Goal: Task Accomplishment & Management: Complete application form

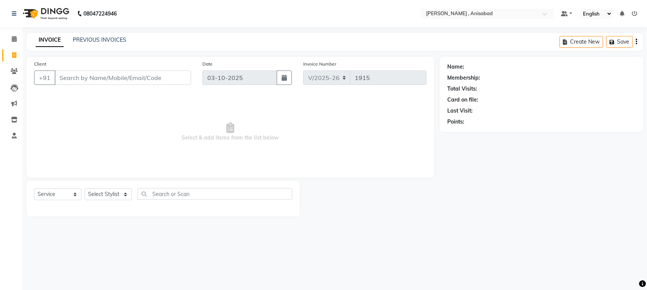
select select "6967"
select select "service"
click at [124, 193] on select "Select Stylist ANIMA SINGH md [PERSON_NAME] [PERSON_NAME] [PERSON_NAME]" at bounding box center [108, 194] width 47 height 12
select select "61627"
click at [85, 188] on select "Select Stylist ANIMA SINGH md [PERSON_NAME] [PERSON_NAME] [PERSON_NAME]" at bounding box center [108, 194] width 47 height 12
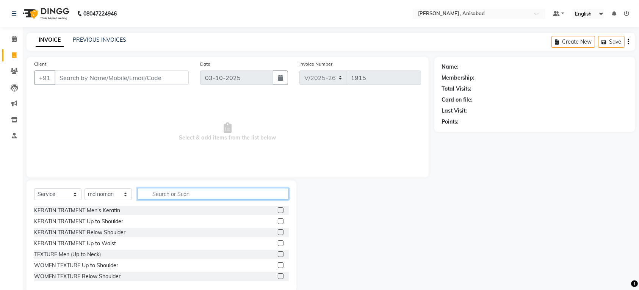
click at [162, 195] on input "text" at bounding box center [213, 194] width 151 height 12
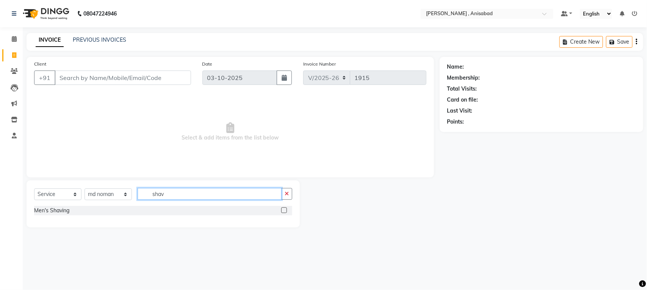
type input "shav"
click at [285, 210] on label at bounding box center [284, 210] width 6 height 6
click at [285, 210] on input "checkbox" at bounding box center [283, 210] width 5 height 5
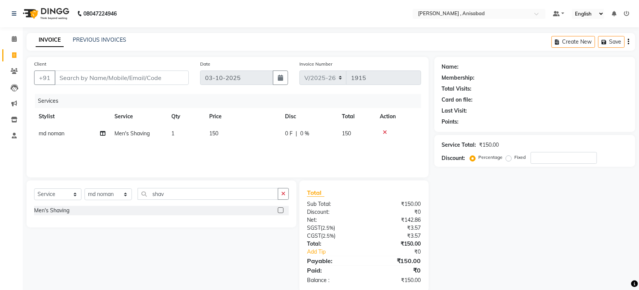
click at [281, 210] on label at bounding box center [281, 210] width 6 height 6
click at [281, 210] on input "checkbox" at bounding box center [280, 210] width 5 height 5
checkbox input "false"
click at [148, 75] on input "Client" at bounding box center [122, 78] width 134 height 14
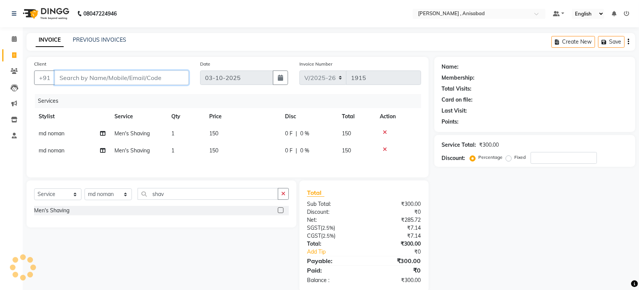
type input "8"
type input "0"
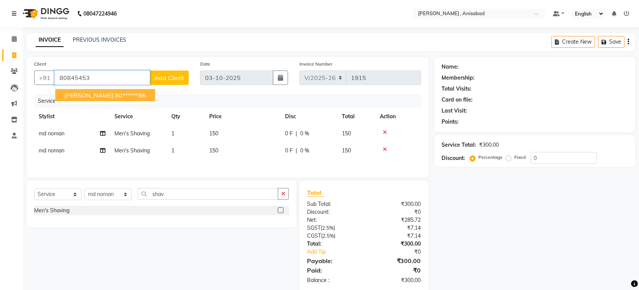
click at [121, 94] on ngb-highlight "80******86" at bounding box center [130, 95] width 31 height 8
type input "80******86"
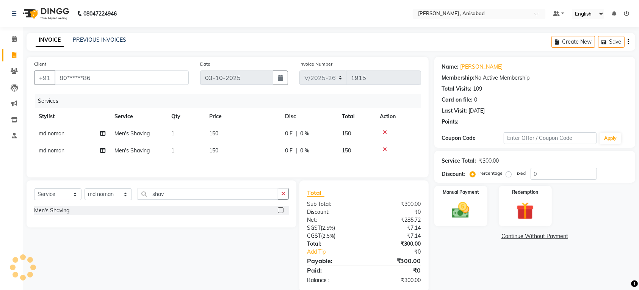
scroll to position [16, 0]
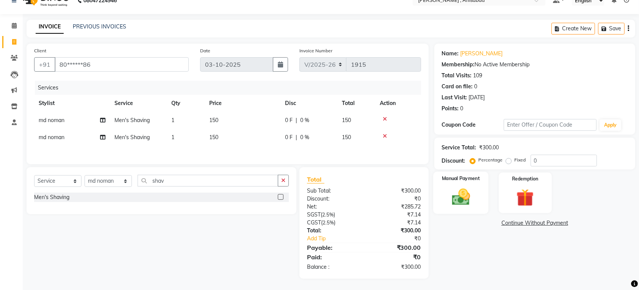
click at [461, 194] on img at bounding box center [461, 197] width 30 height 21
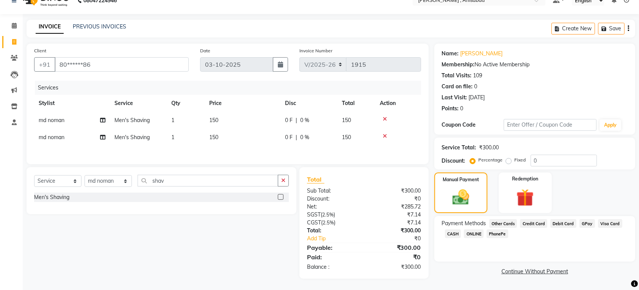
click at [449, 230] on span "CASH" at bounding box center [453, 233] width 16 height 9
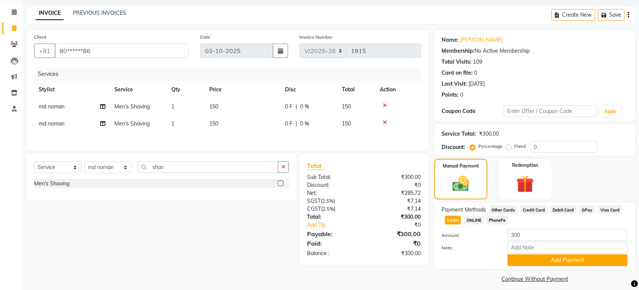
scroll to position [33, 0]
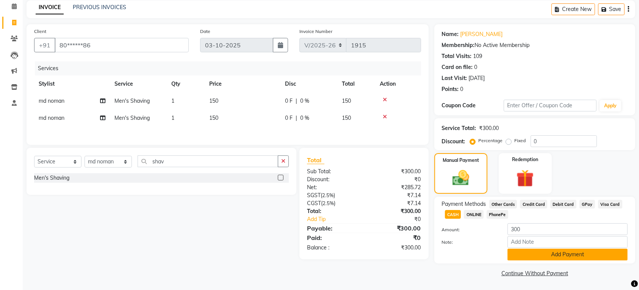
click at [514, 255] on button "Add Payment" at bounding box center [568, 255] width 120 height 12
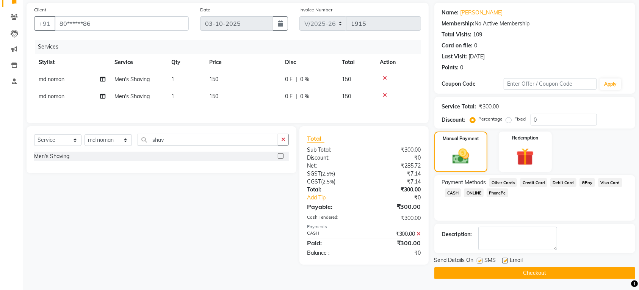
scroll to position [55, 0]
click at [503, 272] on button "Checkout" at bounding box center [535, 273] width 201 height 12
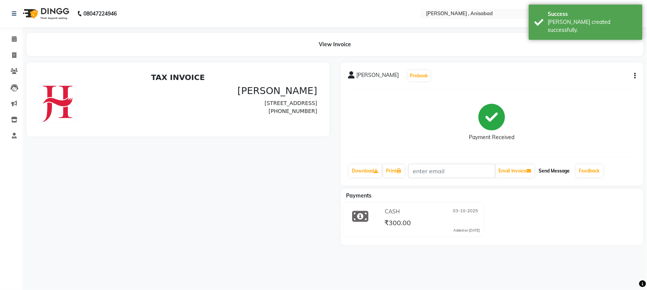
click at [558, 171] on button "Send Message" at bounding box center [554, 171] width 37 height 13
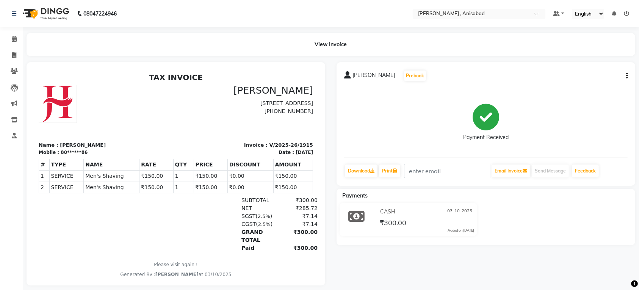
click at [0, 139] on li "Staff" at bounding box center [11, 136] width 23 height 16
click at [2, 135] on link "Staff" at bounding box center [11, 136] width 18 height 13
click at [6, 135] on link "Staff" at bounding box center [11, 136] width 18 height 13
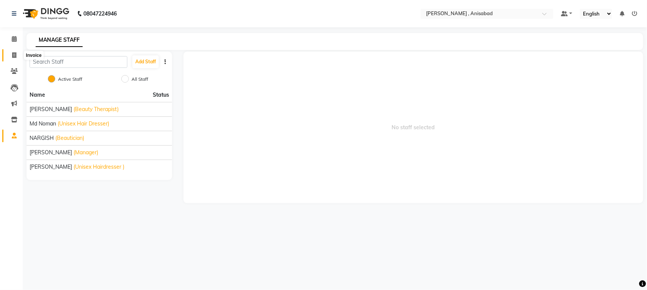
click at [13, 57] on icon at bounding box center [14, 55] width 4 height 6
select select "service"
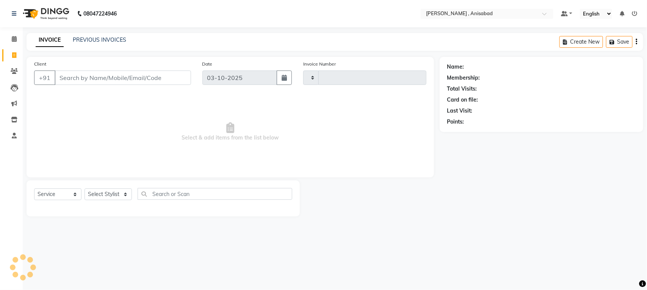
type input "1916"
select select "6967"
click at [125, 192] on select "Select Stylist ANIMA SINGH md [PERSON_NAME] [PERSON_NAME] [PERSON_NAME]" at bounding box center [108, 194] width 47 height 12
select select "61627"
click at [85, 188] on select "Select Stylist ANIMA SINGH md [PERSON_NAME] [PERSON_NAME] [PERSON_NAME]" at bounding box center [108, 194] width 47 height 12
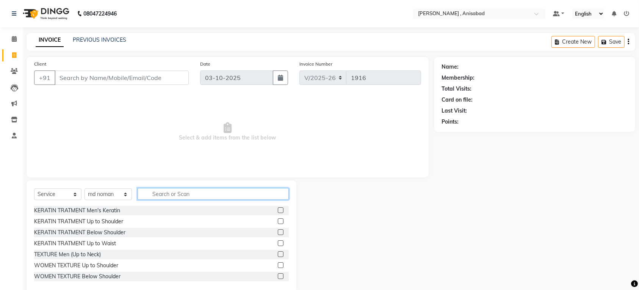
click at [154, 198] on input "text" at bounding box center [213, 194] width 151 height 12
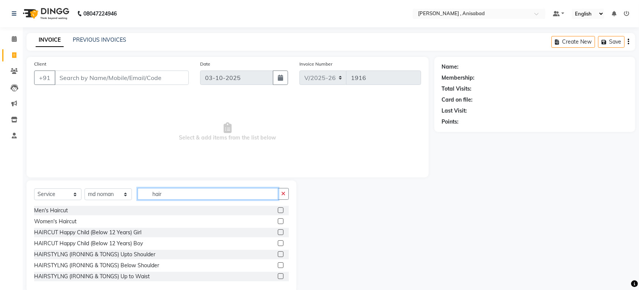
type input "hair"
click at [278, 209] on label at bounding box center [281, 210] width 6 height 6
click at [278, 209] on input "checkbox" at bounding box center [280, 210] width 5 height 5
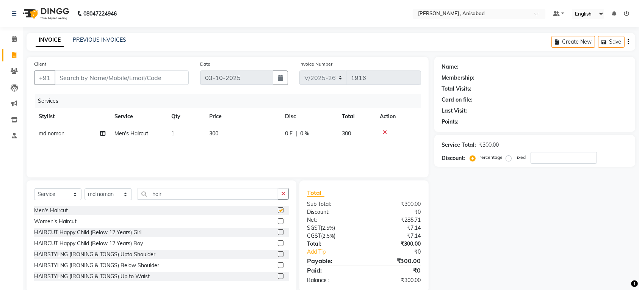
checkbox input "false"
click at [268, 196] on input "hair" at bounding box center [208, 194] width 141 height 12
type input "h"
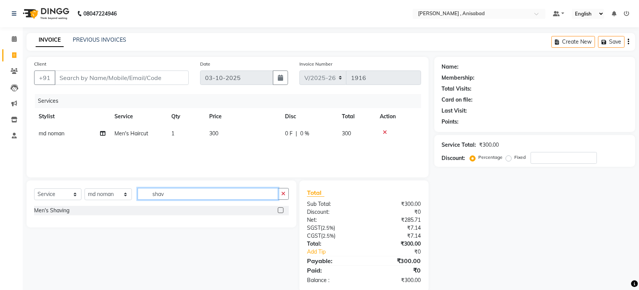
type input "shav"
click at [279, 209] on label at bounding box center [281, 210] width 6 height 6
click at [279, 209] on input "checkbox" at bounding box center [280, 210] width 5 height 5
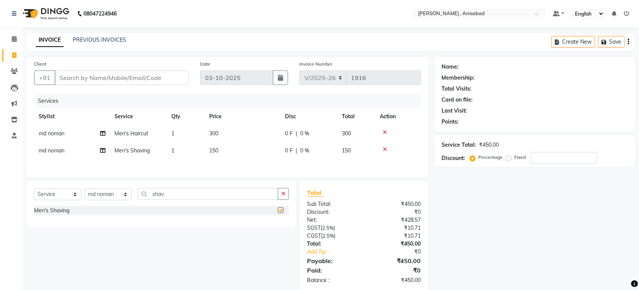
checkbox input "false"
click at [125, 200] on select "Select Stylist ANIMA SINGH md [PERSON_NAME] [PERSON_NAME] [PERSON_NAME]" at bounding box center [108, 194] width 47 height 12
select select "57497"
click at [85, 192] on select "Select Stylist ANIMA SINGH md [PERSON_NAME] [PERSON_NAME] [PERSON_NAME]" at bounding box center [108, 194] width 47 height 12
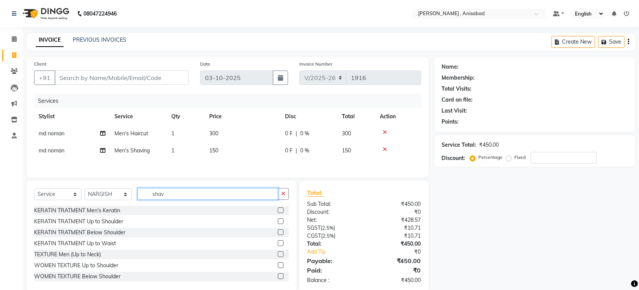
click at [179, 198] on input "shav" at bounding box center [208, 194] width 141 height 12
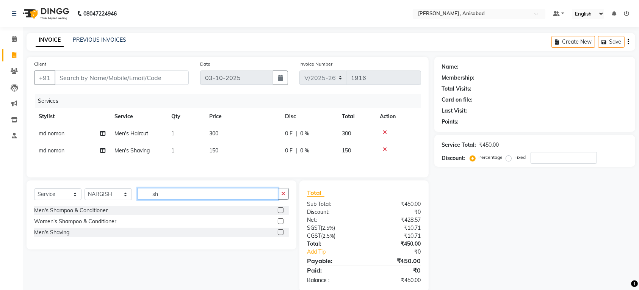
type input "s"
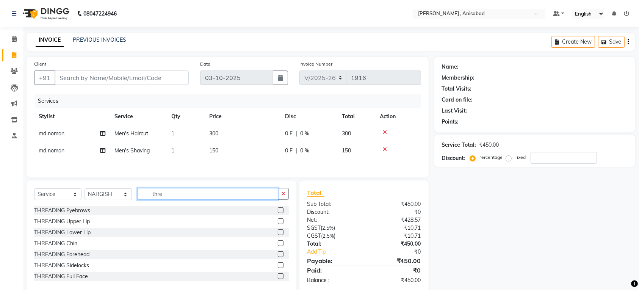
type input "thre"
click at [278, 213] on label at bounding box center [281, 210] width 6 height 6
click at [278, 213] on input "checkbox" at bounding box center [280, 210] width 5 height 5
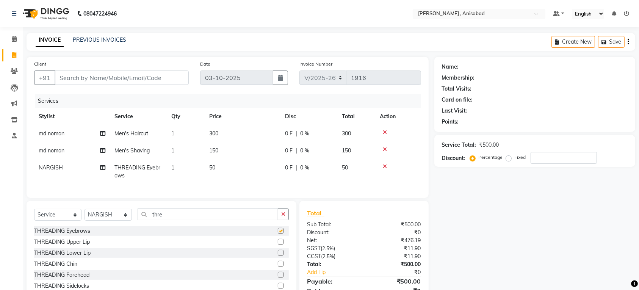
checkbox input "false"
click at [125, 221] on select "Select Stylist ANIMA SINGH md [PERSON_NAME] [PERSON_NAME] [PERSON_NAME]" at bounding box center [108, 215] width 47 height 12
select select "59619"
click at [85, 217] on select "Select Stylist ANIMA SINGH md [PERSON_NAME] [PERSON_NAME] [PERSON_NAME]" at bounding box center [108, 215] width 47 height 12
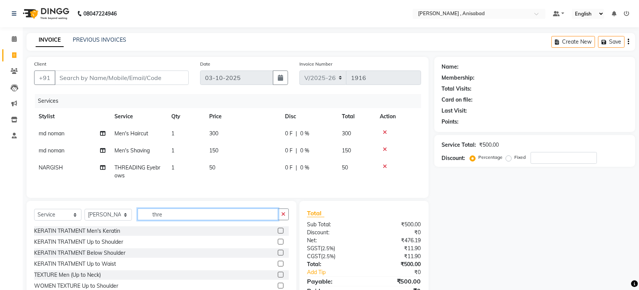
click at [177, 220] on input "thre" at bounding box center [208, 215] width 141 height 12
type input "t"
type input "hair"
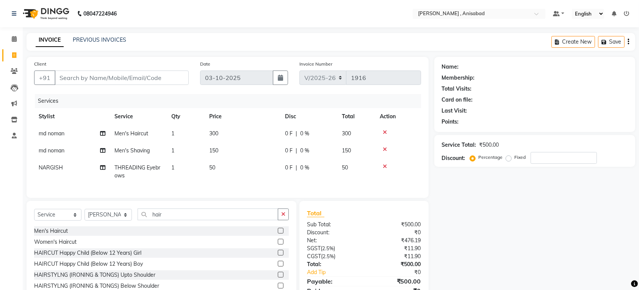
click at [278, 234] on label at bounding box center [281, 231] width 6 height 6
click at [278, 234] on input "checkbox" at bounding box center [280, 231] width 5 height 5
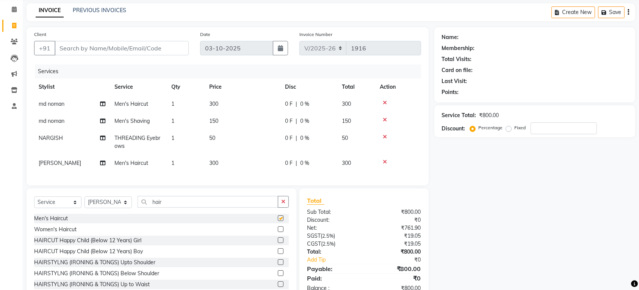
checkbox input "false"
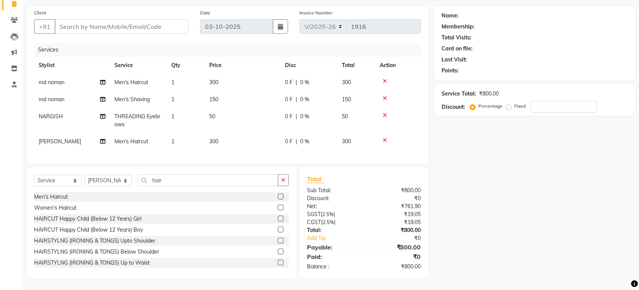
scroll to position [59, 0]
click at [384, 138] on icon at bounding box center [385, 140] width 4 height 5
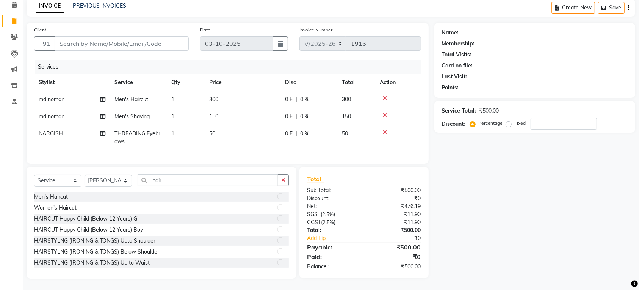
click at [278, 207] on label at bounding box center [281, 208] width 6 height 6
click at [278, 207] on input "checkbox" at bounding box center [280, 207] width 5 height 5
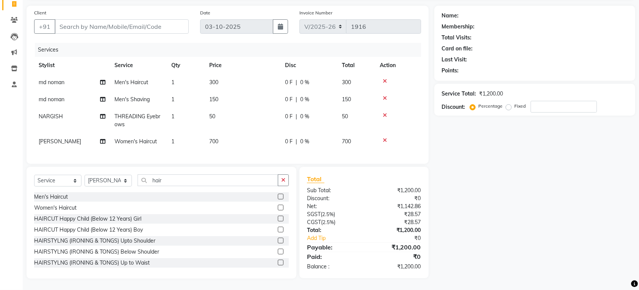
click at [278, 207] on label at bounding box center [281, 208] width 6 height 6
click at [278, 207] on input "checkbox" at bounding box center [280, 207] width 5 height 5
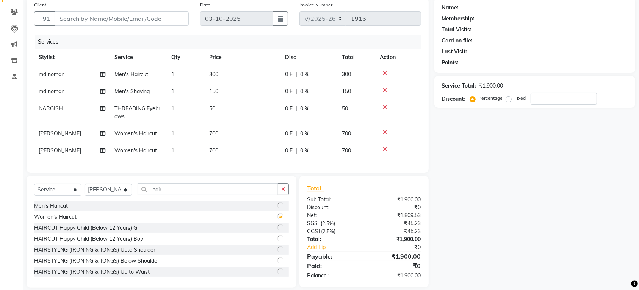
checkbox input "false"
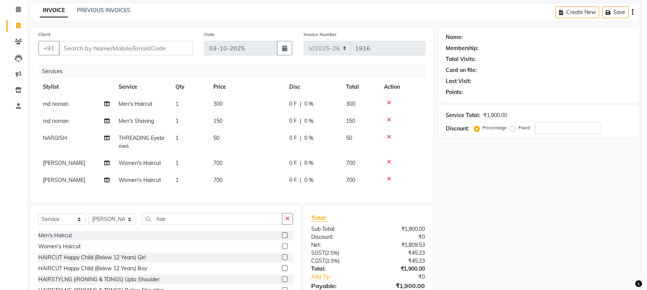
scroll to position [0, 0]
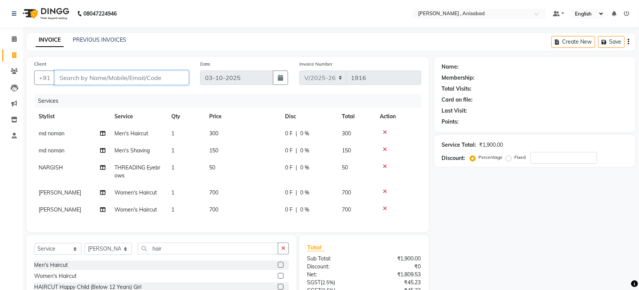
click at [149, 78] on input "Client" at bounding box center [122, 78] width 134 height 14
type input "7"
type input "0"
type input "7989200326"
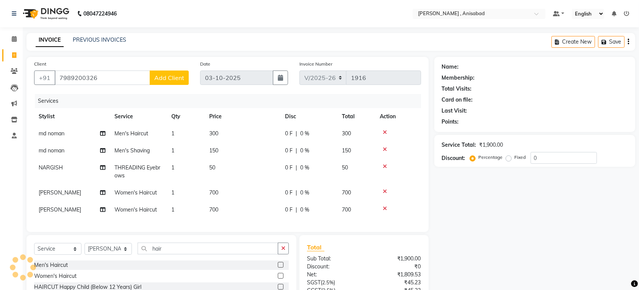
click at [162, 82] on button "Add Client" at bounding box center [169, 78] width 39 height 14
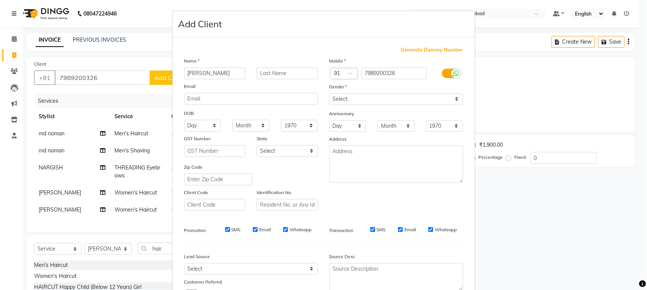
type input "[PERSON_NAME]"
click at [423, 98] on select "Select [DEMOGRAPHIC_DATA] [DEMOGRAPHIC_DATA] Other Prefer Not To Say" at bounding box center [396, 99] width 134 height 12
click at [329, 93] on select "Select [DEMOGRAPHIC_DATA] [DEMOGRAPHIC_DATA] Other Prefer Not To Say" at bounding box center [396, 99] width 134 height 12
click at [451, 97] on select "Select [DEMOGRAPHIC_DATA] [DEMOGRAPHIC_DATA] Other Prefer Not To Say" at bounding box center [396, 99] width 134 height 12
select select "[DEMOGRAPHIC_DATA]"
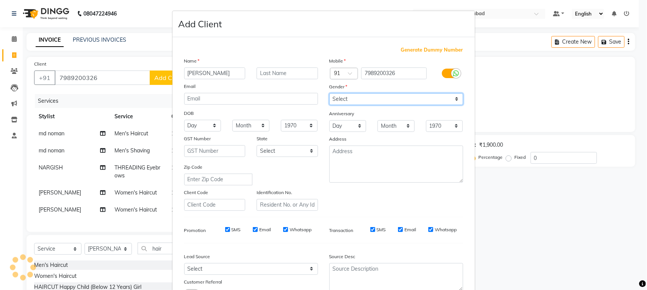
click at [329, 93] on select "Select [DEMOGRAPHIC_DATA] [DEMOGRAPHIC_DATA] Other Prefer Not To Say" at bounding box center [396, 99] width 134 height 12
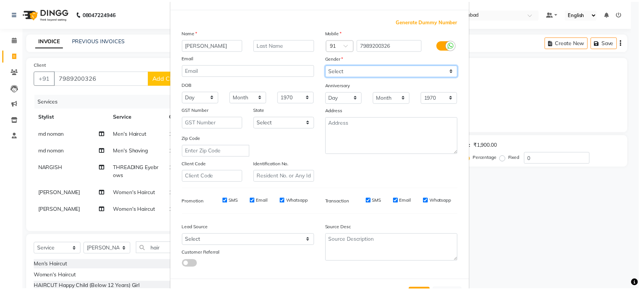
scroll to position [57, 0]
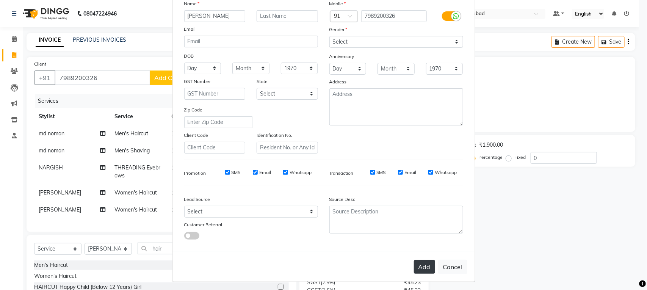
click at [422, 263] on button "Add" at bounding box center [424, 267] width 21 height 14
type input "79******26"
select select
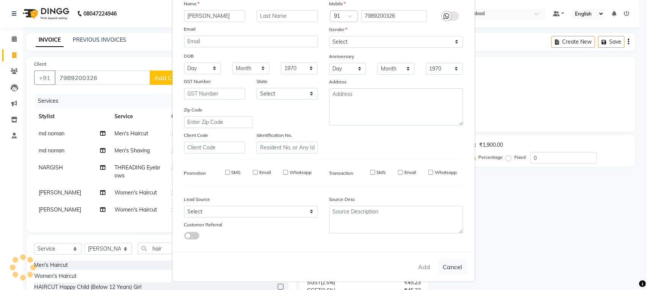
select select
checkbox input "false"
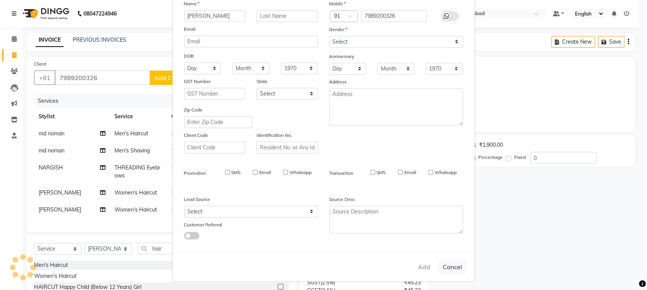
checkbox input "false"
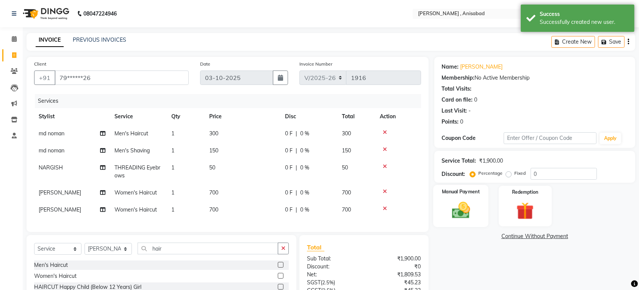
click at [457, 214] on img at bounding box center [461, 210] width 30 height 21
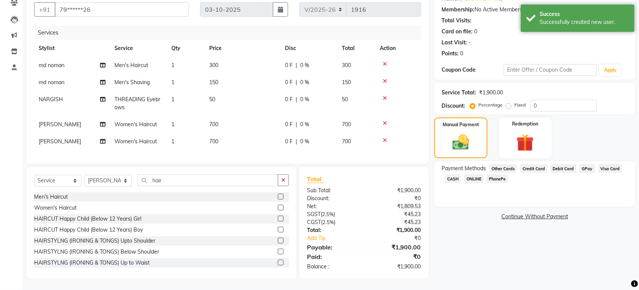
scroll to position [76, 0]
click at [515, 102] on label "Fixed" at bounding box center [520, 105] width 11 height 7
click at [508, 102] on input "Fixed" at bounding box center [510, 104] width 5 height 5
radio input "true"
click at [551, 100] on input "0" at bounding box center [564, 106] width 66 height 12
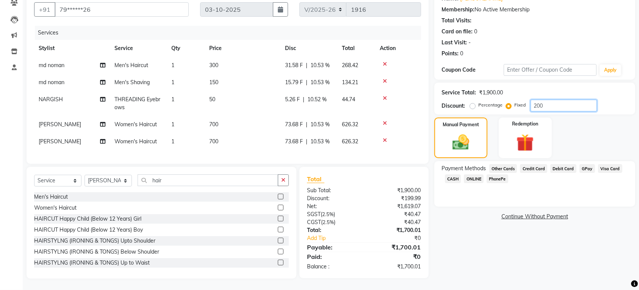
type input "200"
click at [535, 164] on span "Credit Card" at bounding box center [533, 168] width 27 height 9
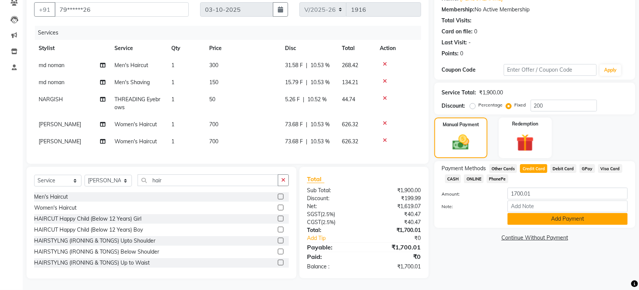
click at [550, 213] on button "Add Payment" at bounding box center [568, 219] width 120 height 12
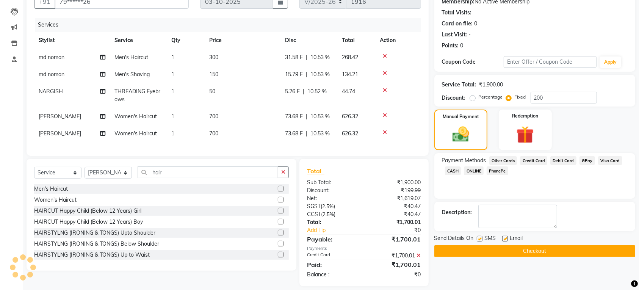
click at [550, 251] on button "Checkout" at bounding box center [535, 251] width 201 height 12
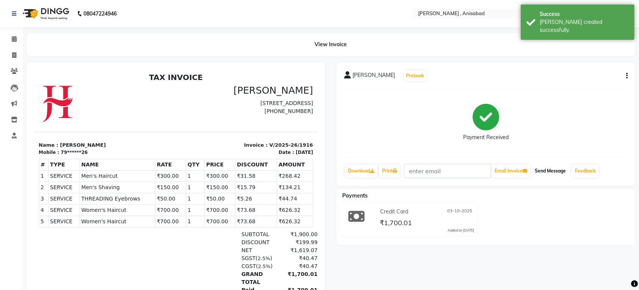
click at [556, 172] on button "Send Message" at bounding box center [550, 171] width 37 height 13
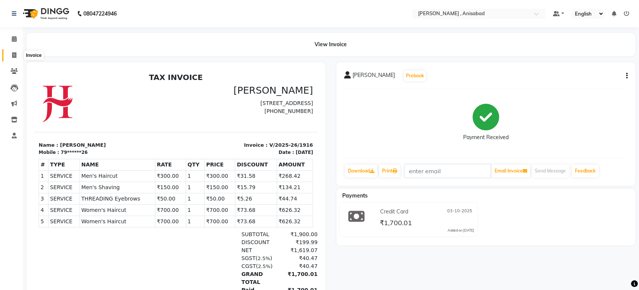
click at [10, 54] on span at bounding box center [14, 55] width 13 height 9
select select "service"
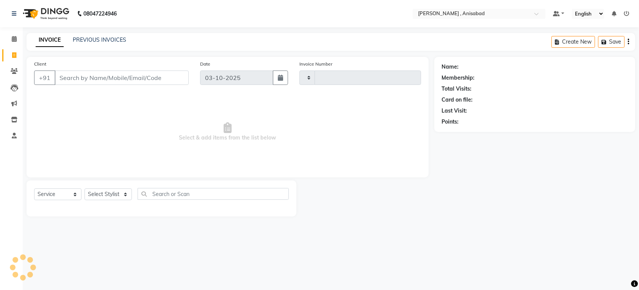
type input "1917"
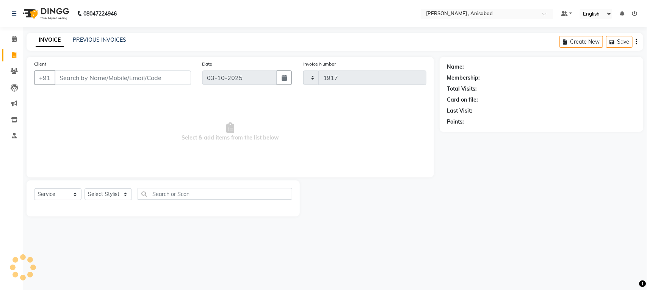
select select "6967"
click at [124, 192] on select "Select Stylist" at bounding box center [108, 194] width 47 height 12
click at [122, 193] on select "Select Stylist ANIMA SINGH md [PERSON_NAME] [PERSON_NAME] [PERSON_NAME]" at bounding box center [108, 194] width 47 height 12
select select "61627"
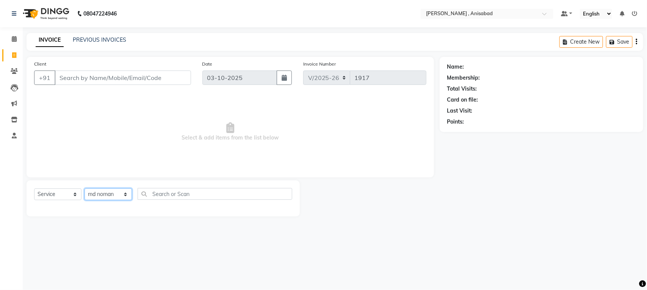
click at [85, 188] on select "Select Stylist ANIMA SINGH md [PERSON_NAME] [PERSON_NAME] [PERSON_NAME]" at bounding box center [108, 194] width 47 height 12
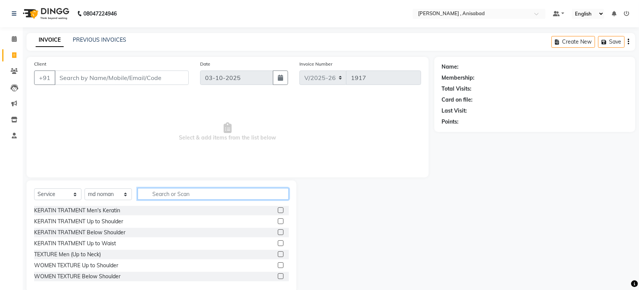
click at [163, 188] on input "text" at bounding box center [213, 194] width 151 height 12
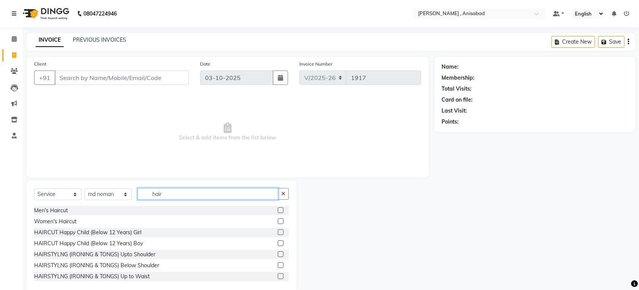
type input "hair"
click at [278, 221] on label at bounding box center [281, 221] width 6 height 6
click at [278, 221] on input "checkbox" at bounding box center [280, 221] width 5 height 5
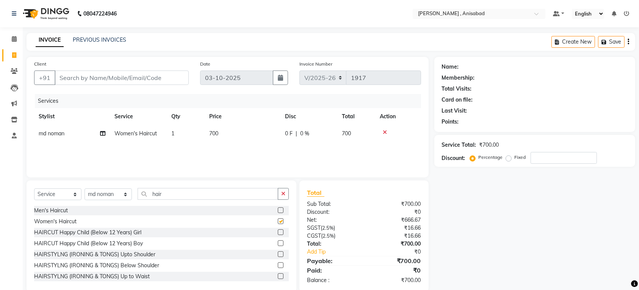
checkbox input "false"
click at [133, 78] on input "Client" at bounding box center [122, 78] width 134 height 14
type input "8"
type input "0"
type input "8825217533"
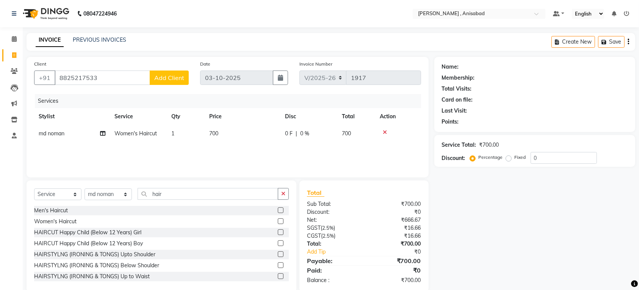
click at [177, 78] on span "Add Client" at bounding box center [169, 78] width 30 height 8
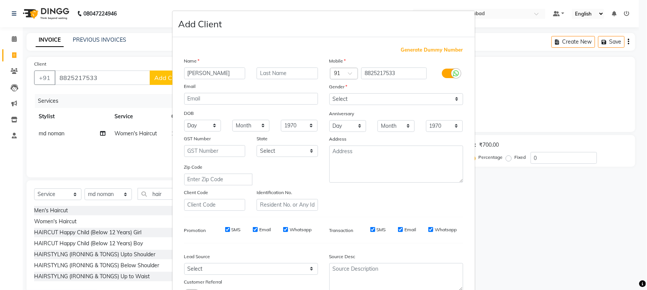
type input "[PERSON_NAME]"
click at [405, 102] on select "Select [DEMOGRAPHIC_DATA] [DEMOGRAPHIC_DATA] Other Prefer Not To Say" at bounding box center [396, 99] width 134 height 12
select select "[DEMOGRAPHIC_DATA]"
click at [329, 93] on select "Select [DEMOGRAPHIC_DATA] [DEMOGRAPHIC_DATA] Other Prefer Not To Say" at bounding box center [396, 99] width 134 height 12
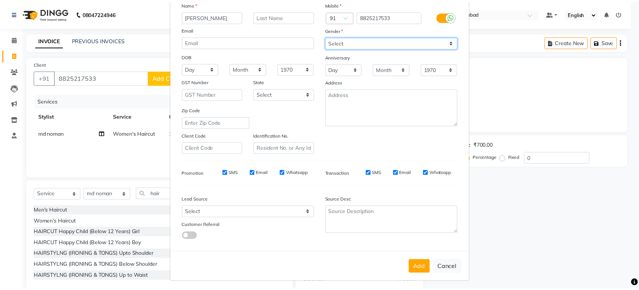
scroll to position [57, 0]
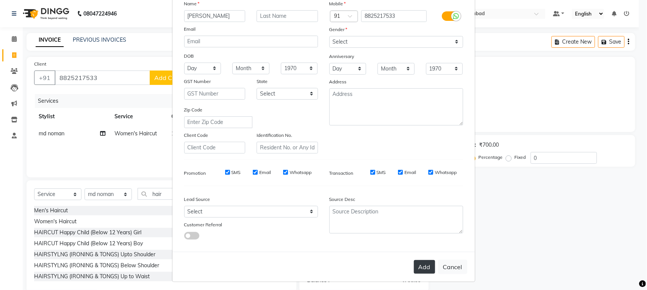
click at [420, 264] on button "Add" at bounding box center [424, 267] width 21 height 14
type input "88******33"
select select
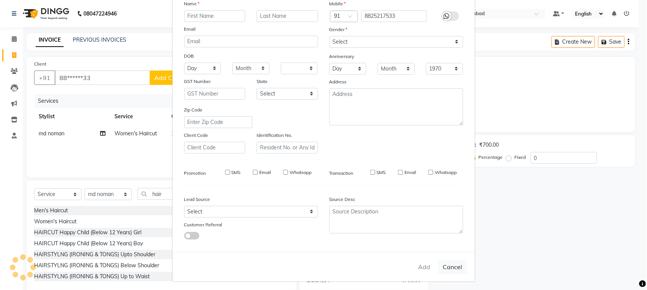
select select
checkbox input "false"
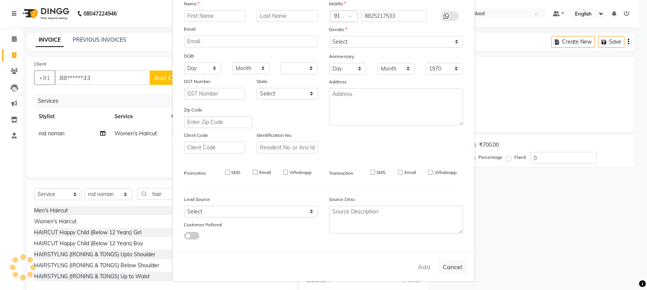
checkbox input "false"
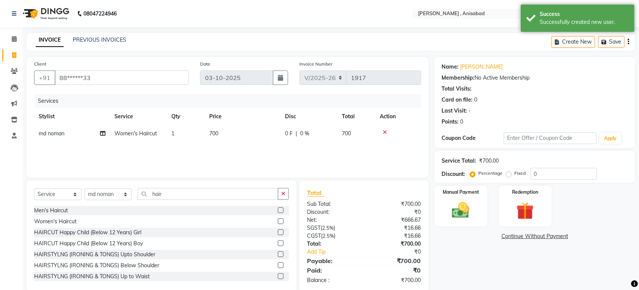
click at [515, 174] on label "Fixed" at bounding box center [520, 173] width 11 height 7
click at [508, 174] on input "Fixed" at bounding box center [510, 173] width 5 height 5
radio input "true"
click at [544, 175] on input "0" at bounding box center [564, 174] width 66 height 12
type input "100"
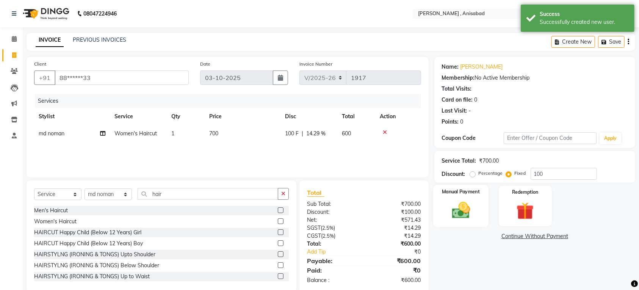
drag, startPoint x: 463, startPoint y: 214, endPoint x: 460, endPoint y: 216, distance: 3.9
click at [463, 214] on img at bounding box center [461, 210] width 30 height 21
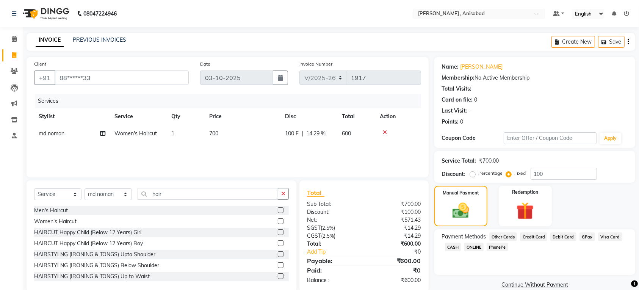
click at [580, 234] on span "GPay" at bounding box center [588, 236] width 16 height 9
click at [571, 287] on button "Add Payment" at bounding box center [568, 287] width 120 height 12
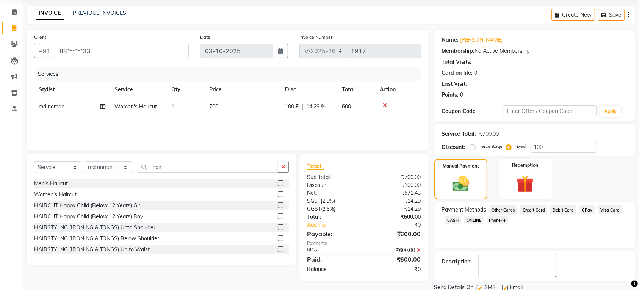
scroll to position [55, 0]
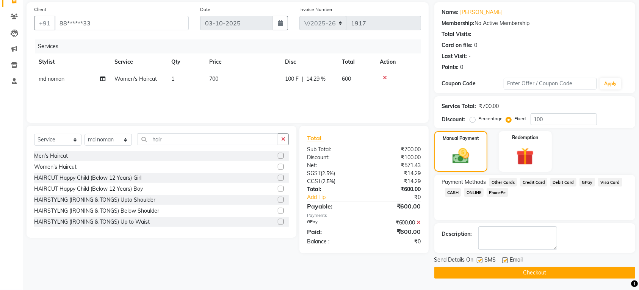
click at [538, 275] on button "Checkout" at bounding box center [535, 273] width 201 height 12
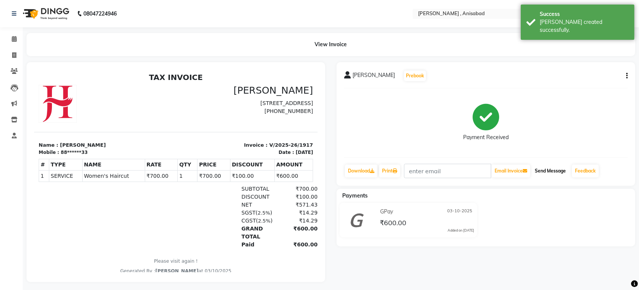
click at [556, 169] on button "Send Message" at bounding box center [550, 171] width 37 height 13
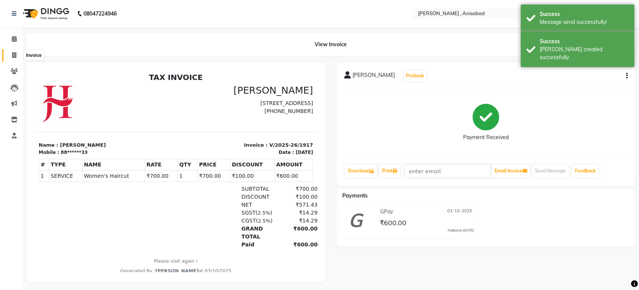
click at [13, 56] on icon at bounding box center [14, 55] width 4 height 6
select select "service"
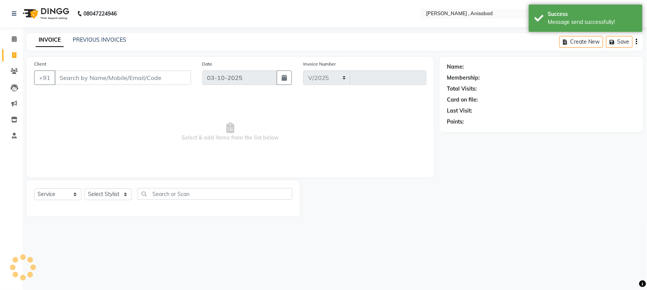
select select "6967"
type input "1918"
